Goal: Task Accomplishment & Management: Manage account settings

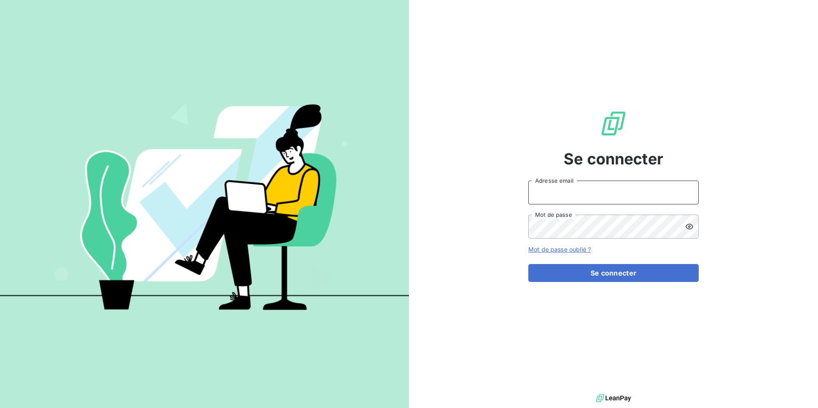
click at [549, 195] on input "Adresse email" at bounding box center [613, 193] width 170 height 24
type input "admin@anett"
click at [528, 264] on button "Se connecter" at bounding box center [613, 273] width 170 height 18
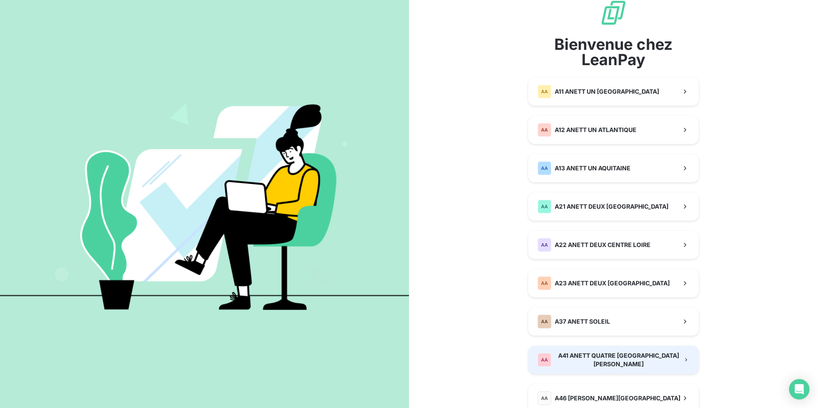
scroll to position [20, 0]
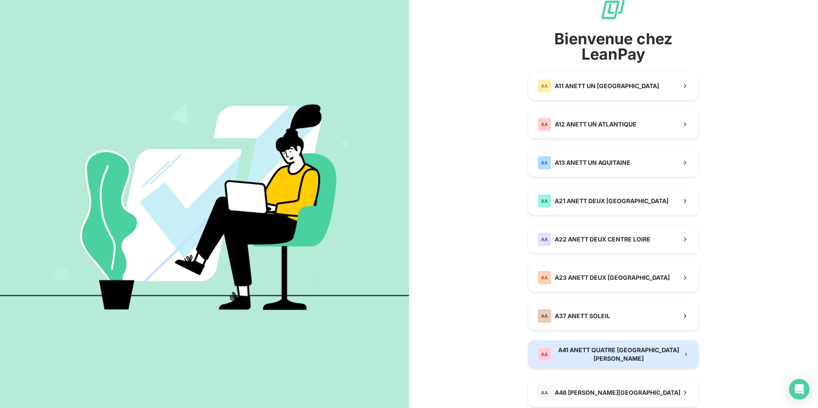
click at [581, 349] on div "AA A41 ANETT QUATRE [GEOGRAPHIC_DATA][PERSON_NAME]" at bounding box center [610, 354] width 145 height 17
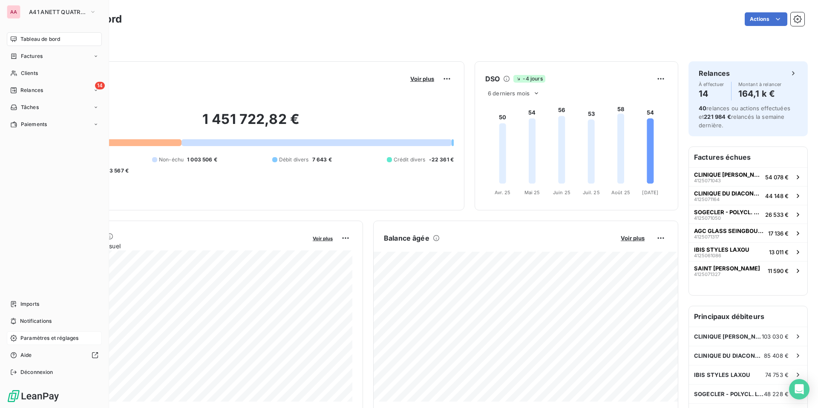
click at [39, 338] on span "Paramètres et réglages" at bounding box center [49, 339] width 58 height 8
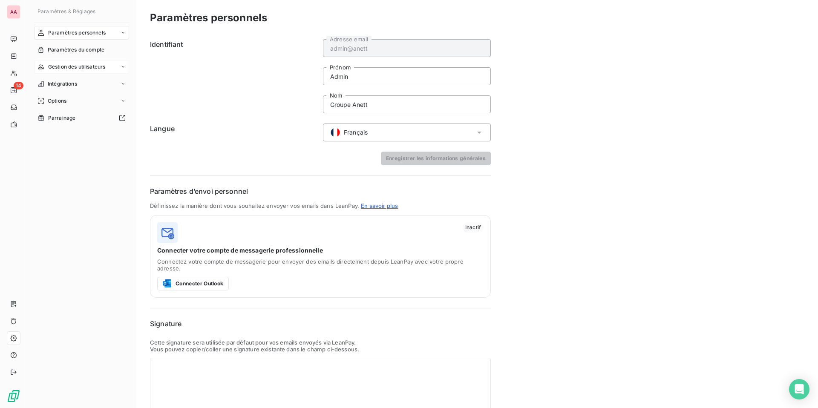
click at [81, 69] on span "Gestion des utilisateurs" at bounding box center [77, 67] width 58 height 8
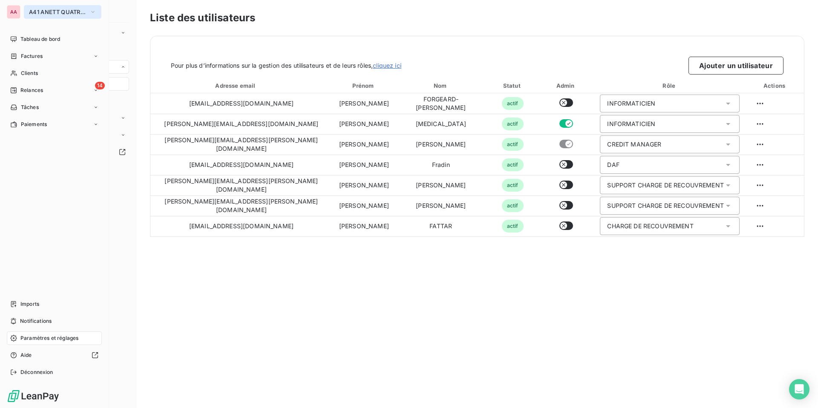
click at [53, 12] on span "A41 ANETT QUATRE [GEOGRAPHIC_DATA][PERSON_NAME]" at bounding box center [57, 12] width 57 height 7
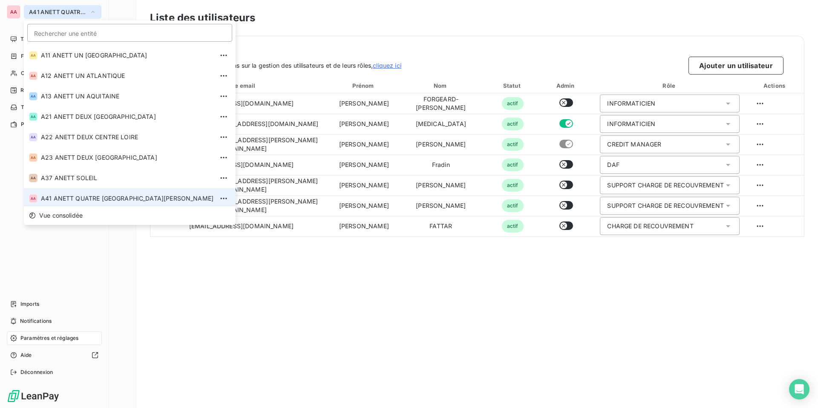
scroll to position [3, 0]
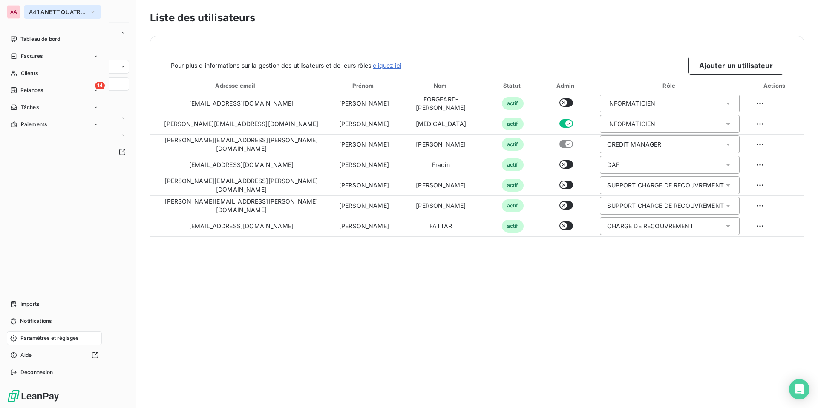
click at [46, 11] on span "A41 ANETT QUATRE [GEOGRAPHIC_DATA][PERSON_NAME]" at bounding box center [57, 12] width 57 height 7
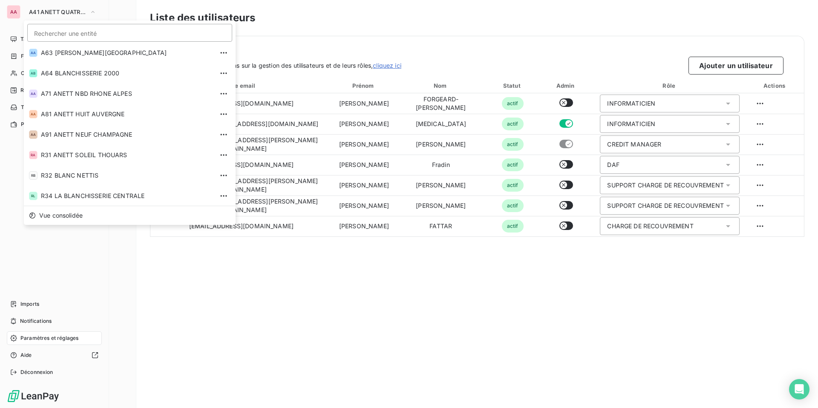
scroll to position [269, 0]
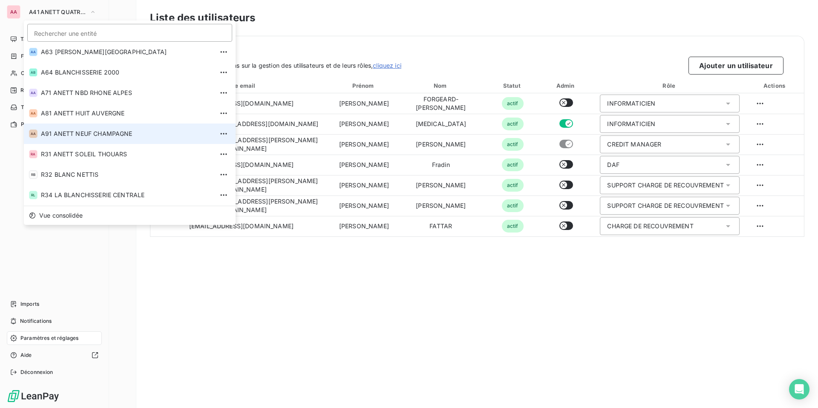
click at [72, 128] on li "AA A91 ANETT NEUF CHAMPAGNE" at bounding box center [130, 134] width 212 height 20
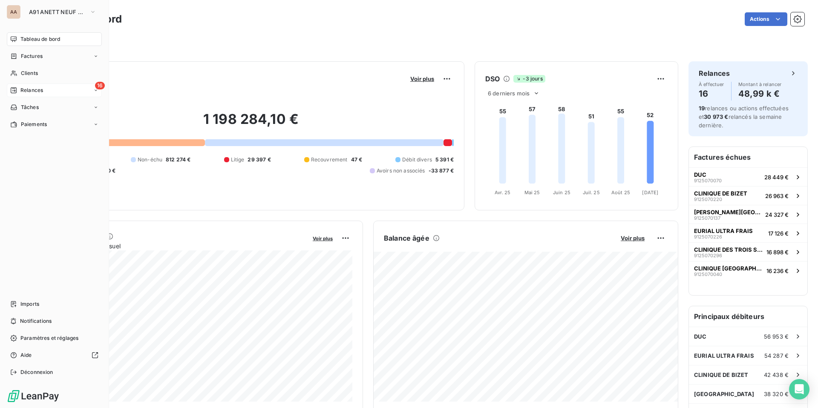
click at [35, 90] on span "Relances" at bounding box center [31, 91] width 23 height 8
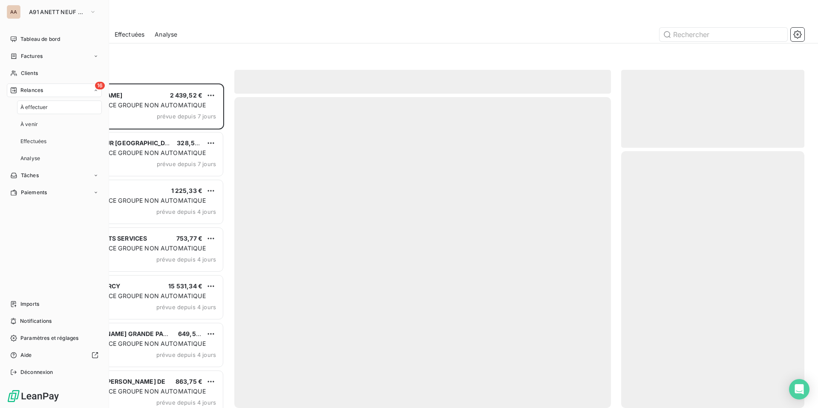
scroll to position [325, 183]
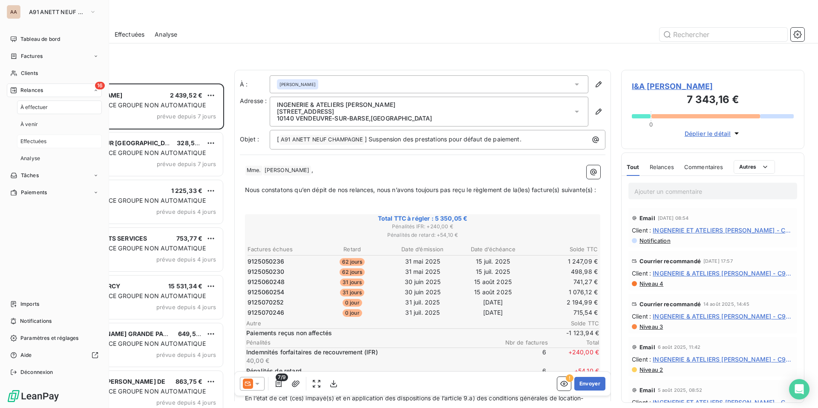
click at [45, 138] on span "Effectuées" at bounding box center [33, 142] width 26 height 8
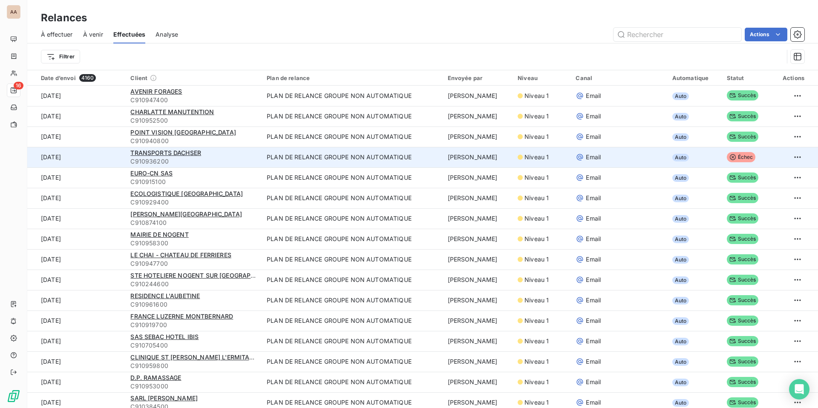
click at [328, 161] on td "PLAN DE RELANCE GROUPE NON AUTOMATIQUE" at bounding box center [352, 157] width 181 height 20
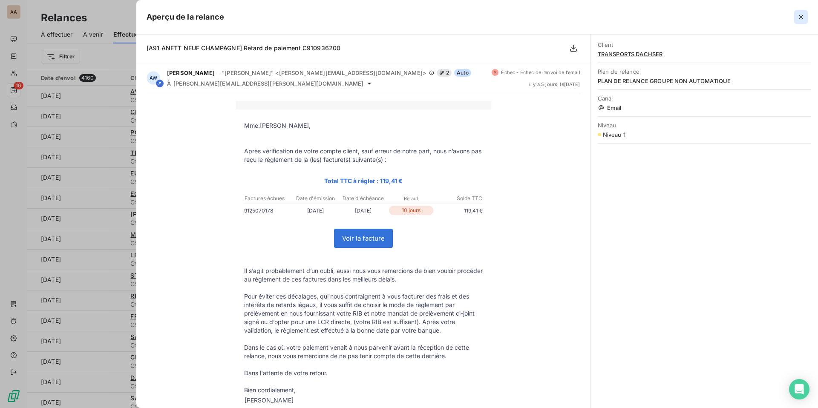
click at [803, 14] on icon "button" at bounding box center [801, 17] width 9 height 9
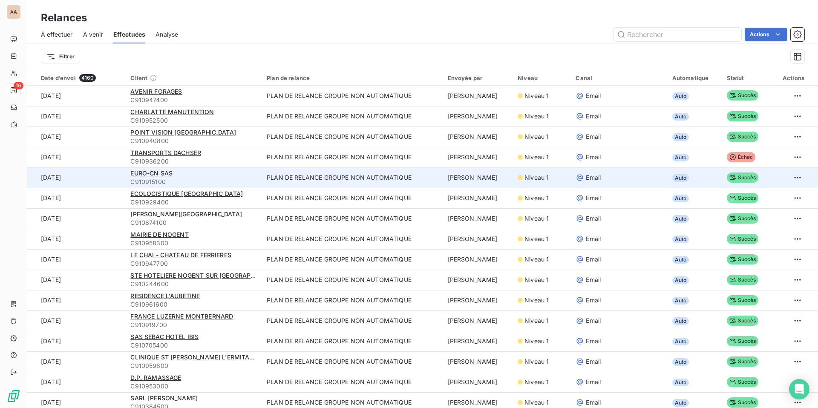
click at [609, 184] on td "Email" at bounding box center [619, 177] width 96 height 20
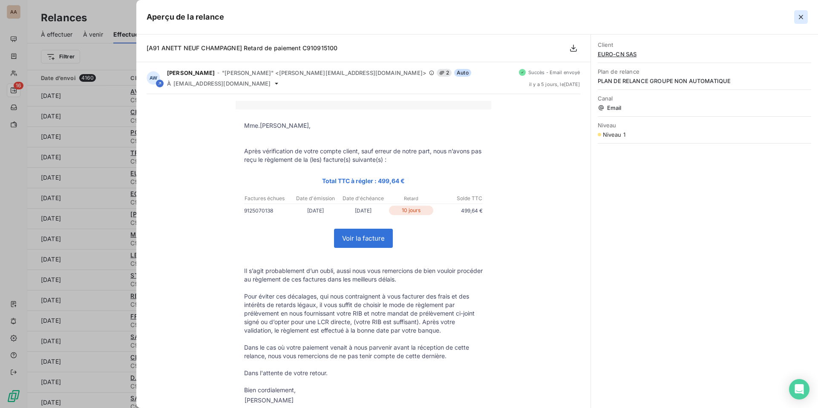
click at [798, 19] on icon "button" at bounding box center [801, 17] width 9 height 9
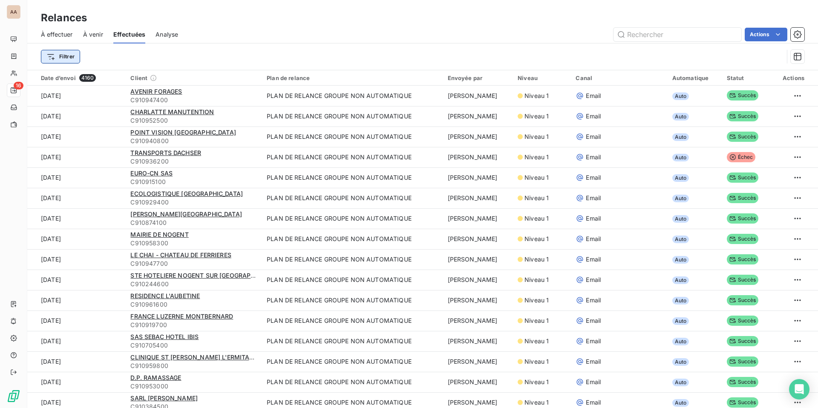
click at [64, 57] on html "AA 16 Relances À effectuer À venir Effectuées Analyse Actions Filtrer Date d’en…" at bounding box center [409, 204] width 818 height 408
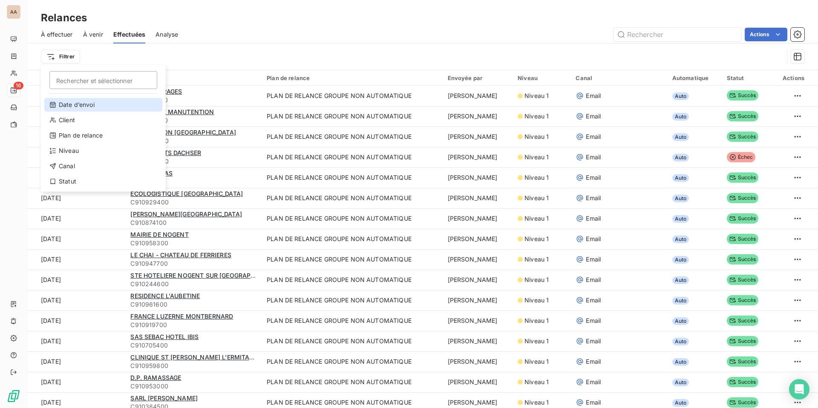
click at [95, 102] on div "Date d’envoi" at bounding box center [103, 105] width 118 height 14
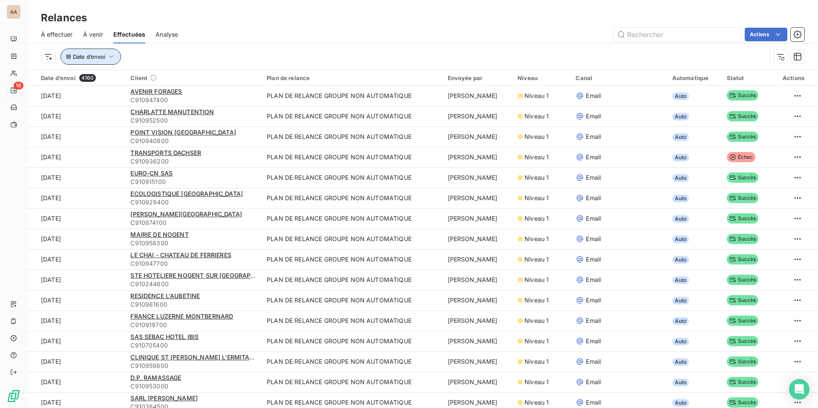
click at [99, 54] on span "Date d’envoi" at bounding box center [89, 56] width 32 height 7
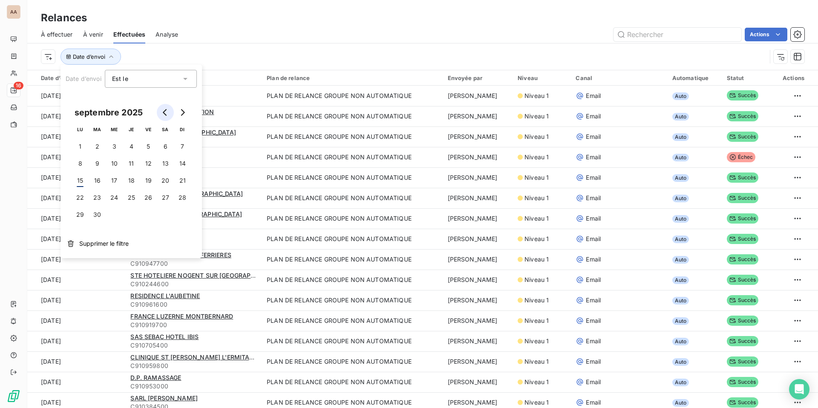
click at [167, 110] on icon "Go to previous month" at bounding box center [165, 112] width 7 height 7
click at [82, 198] on button "21" at bounding box center [80, 197] width 17 height 17
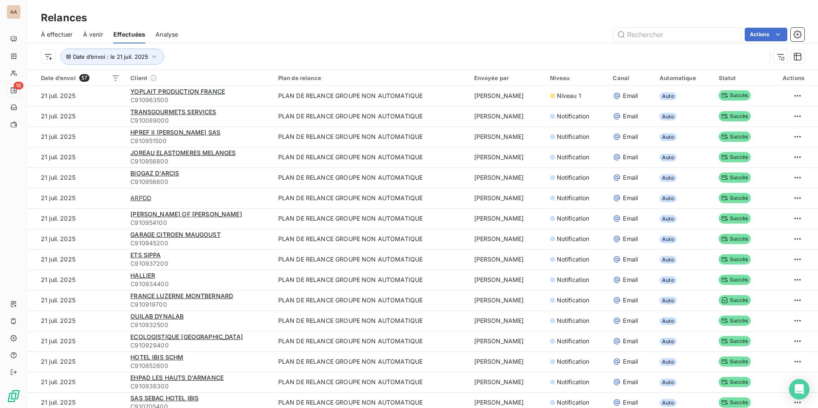
click at [268, 29] on div "Actions" at bounding box center [496, 35] width 616 height 14
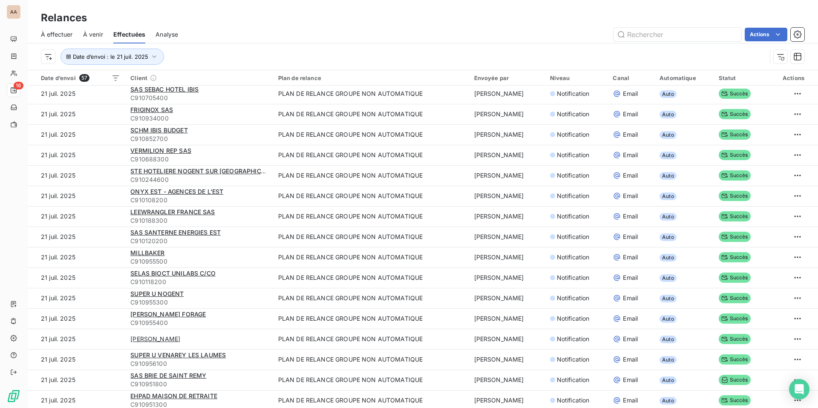
scroll to position [319, 0]
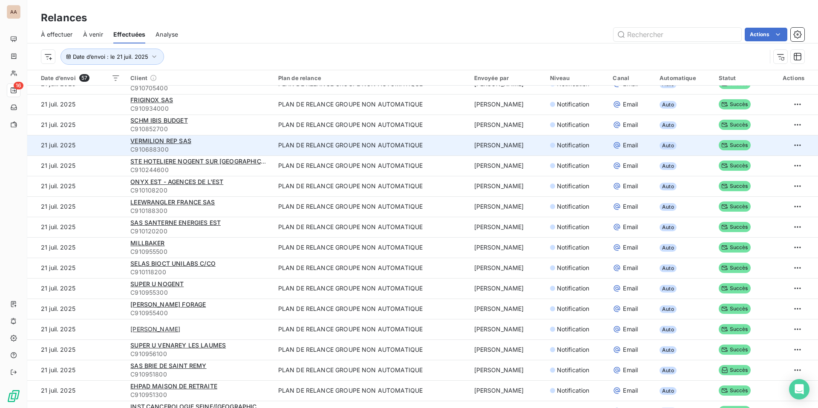
click at [251, 139] on div "VERMILION REP SAS" at bounding box center [198, 141] width 137 height 9
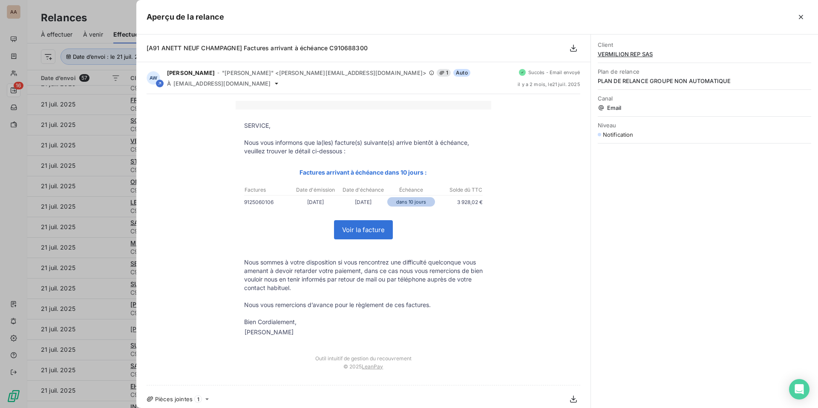
scroll to position [5, 0]
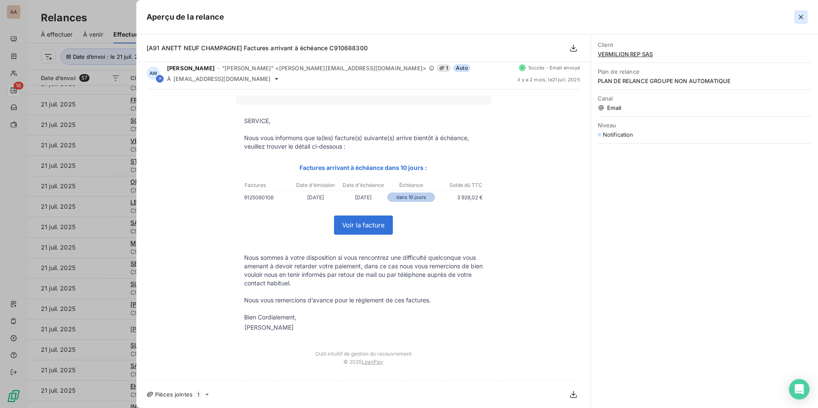
click at [806, 16] on button "button" at bounding box center [801, 17] width 14 height 14
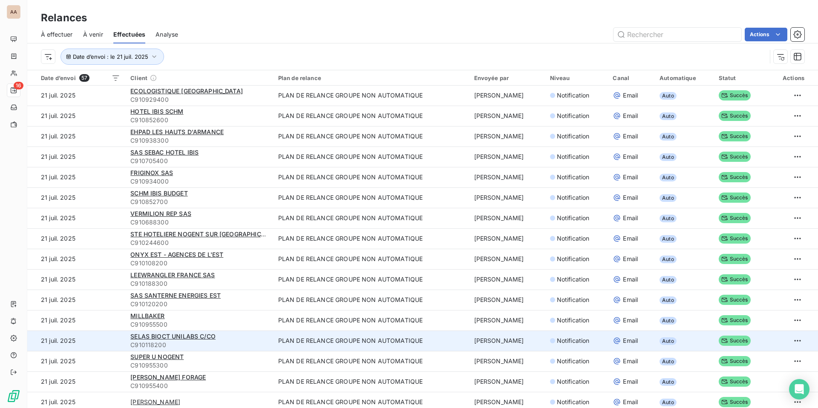
scroll to position [212, 0]
